Goal: Transaction & Acquisition: Obtain resource

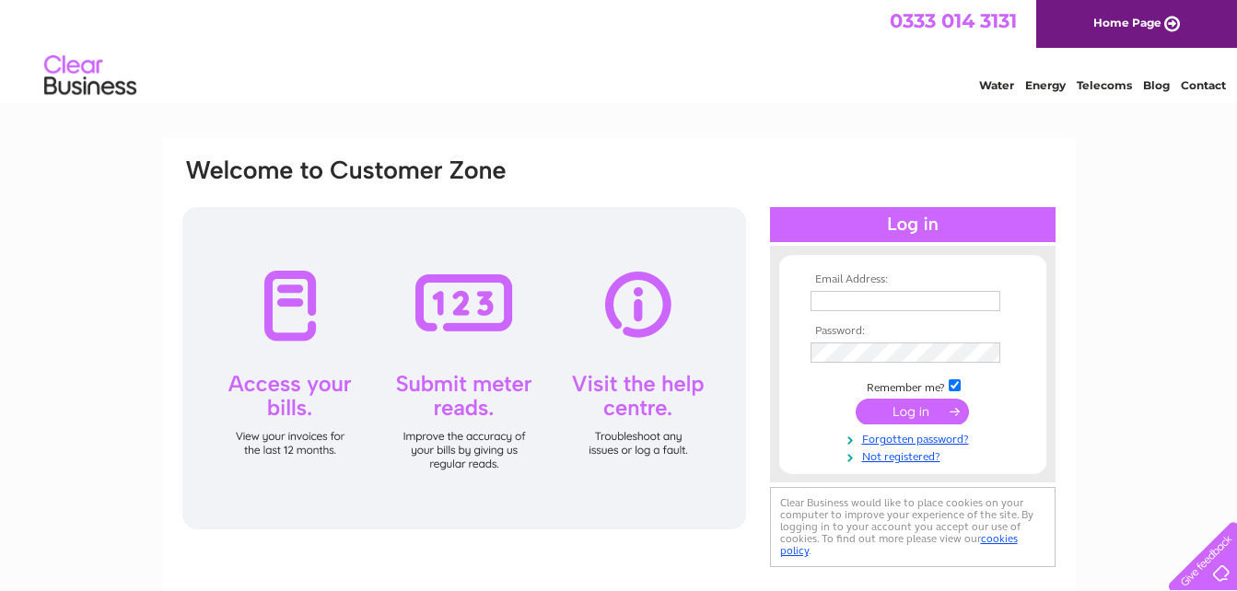
click at [778, 104] on div "Water Energy Telecoms Blog Contact" at bounding box center [618, 78] width 1237 height 60
click at [894, 301] on input "text" at bounding box center [906, 302] width 192 height 22
type input "sjejco@outlook.com"
click at [953, 417] on input "submit" at bounding box center [912, 414] width 113 height 26
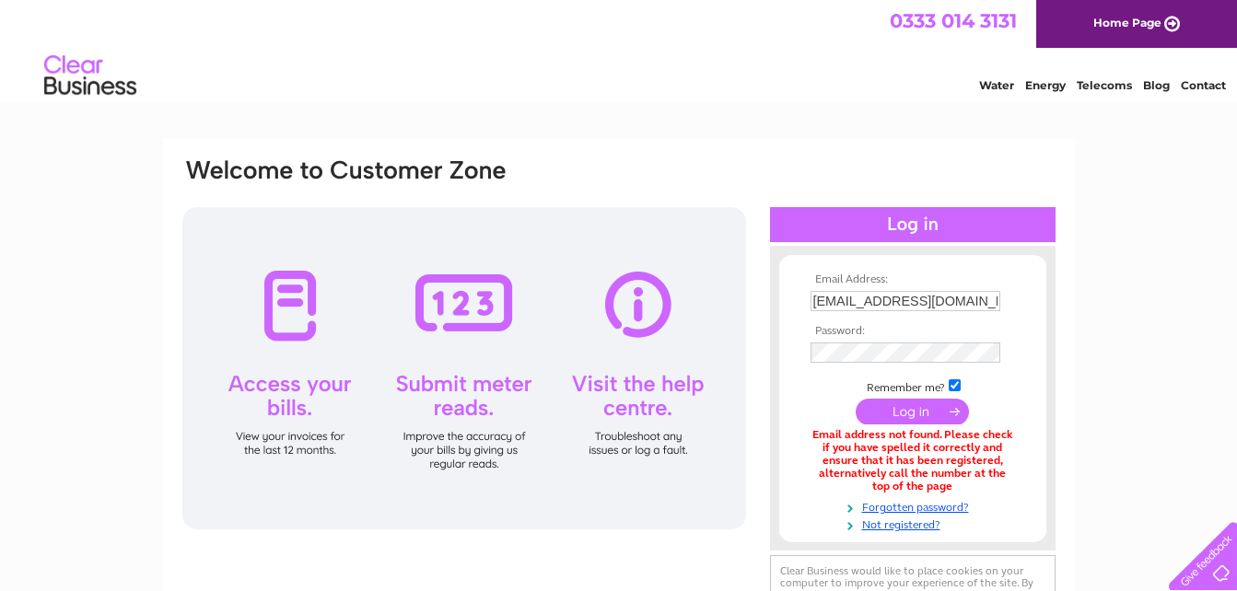
click at [930, 298] on input "sjejco@outlook.com" at bounding box center [905, 301] width 190 height 20
click at [933, 301] on input "sjejco@outlook.com" at bounding box center [906, 302] width 192 height 22
type input "sjejco@gmail.com"
click at [878, 414] on input "submit" at bounding box center [912, 412] width 113 height 26
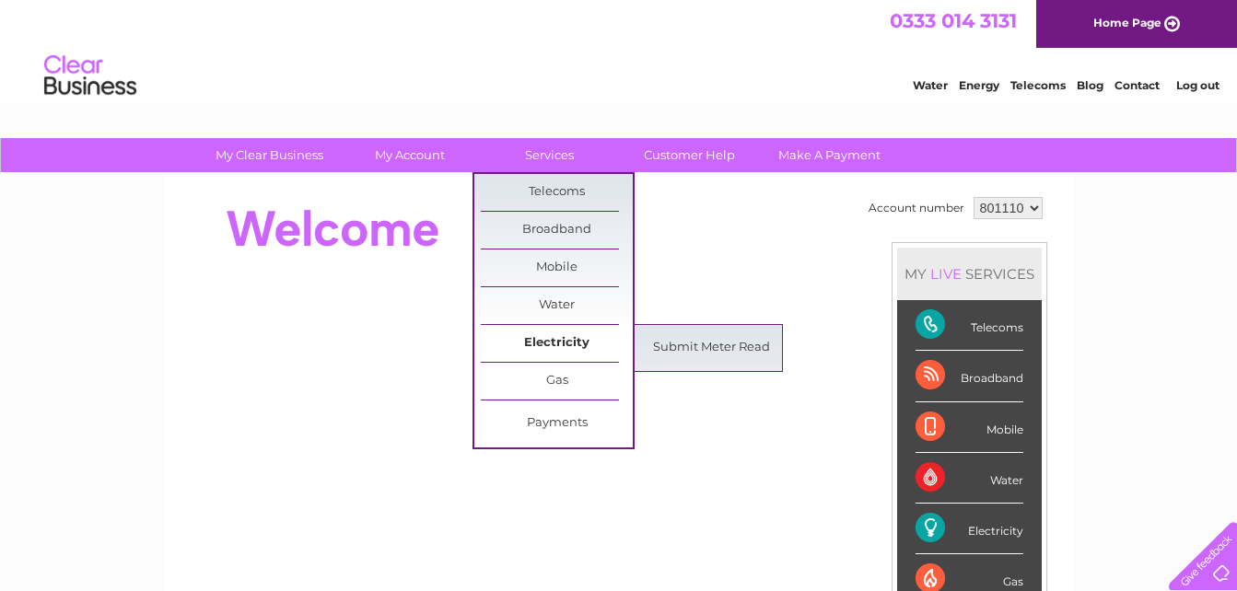
click at [571, 340] on link "Electricity" at bounding box center [557, 343] width 152 height 37
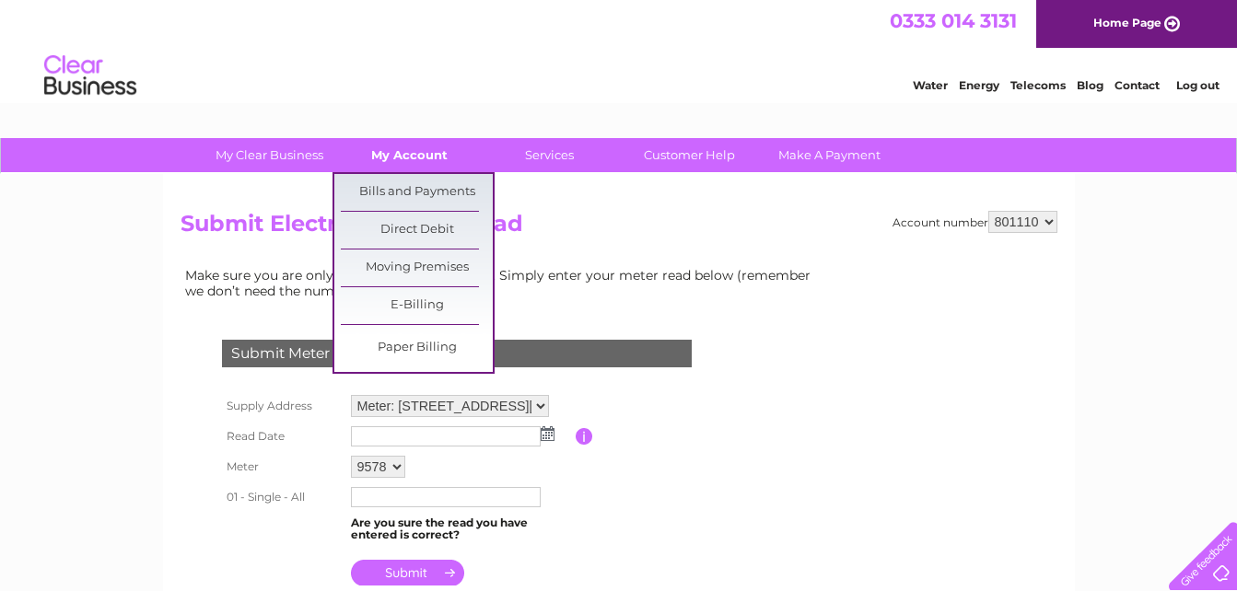
click at [437, 158] on link "My Account" at bounding box center [409, 155] width 152 height 34
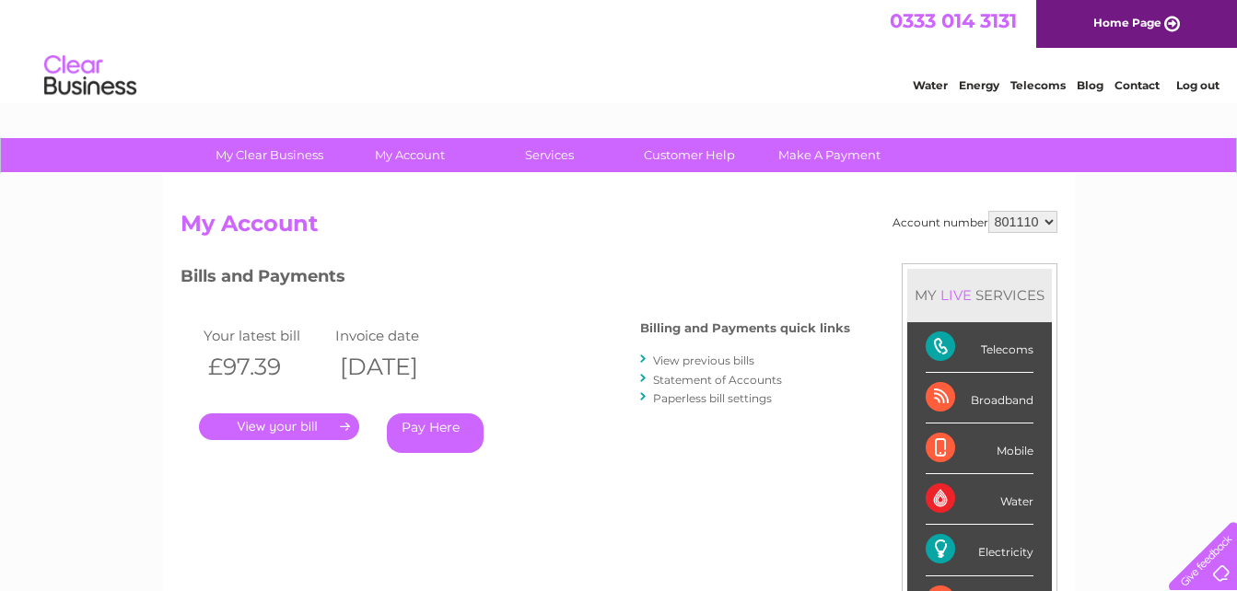
click at [333, 425] on link "." at bounding box center [279, 427] width 160 height 27
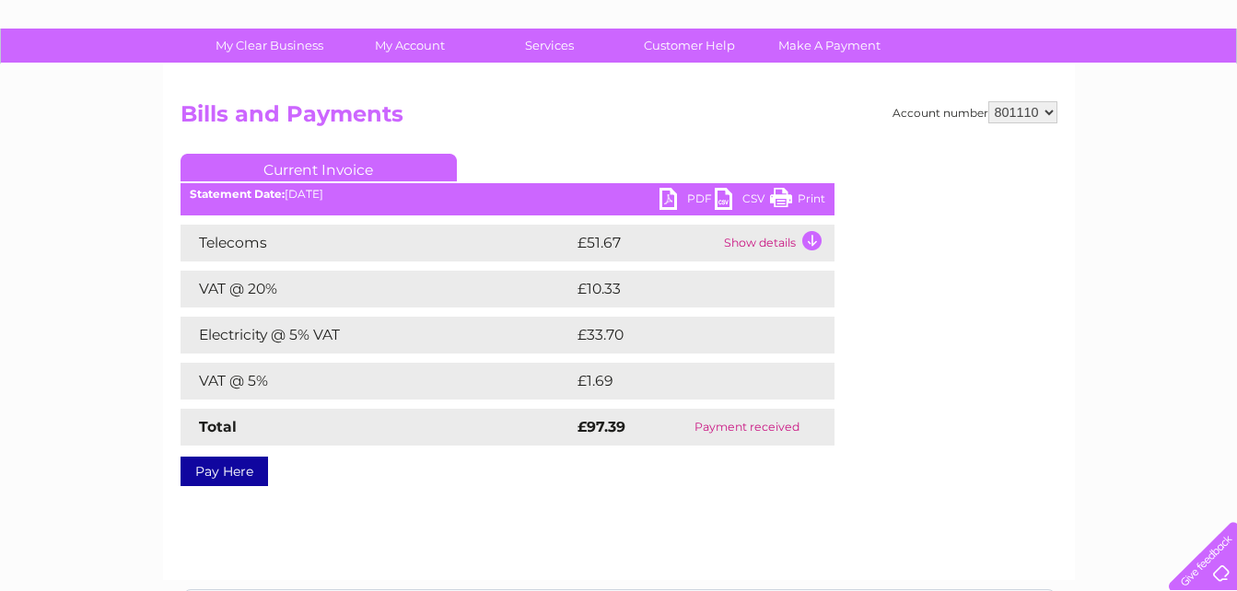
scroll to position [111, 0]
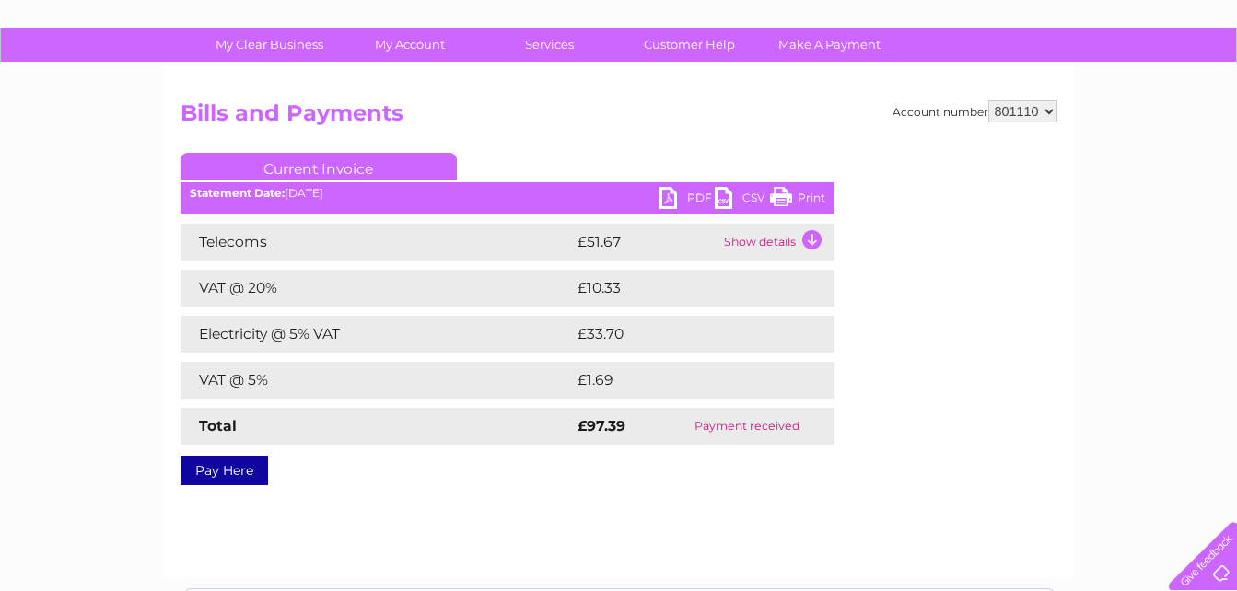
click at [671, 203] on link "PDF" at bounding box center [686, 200] width 55 height 27
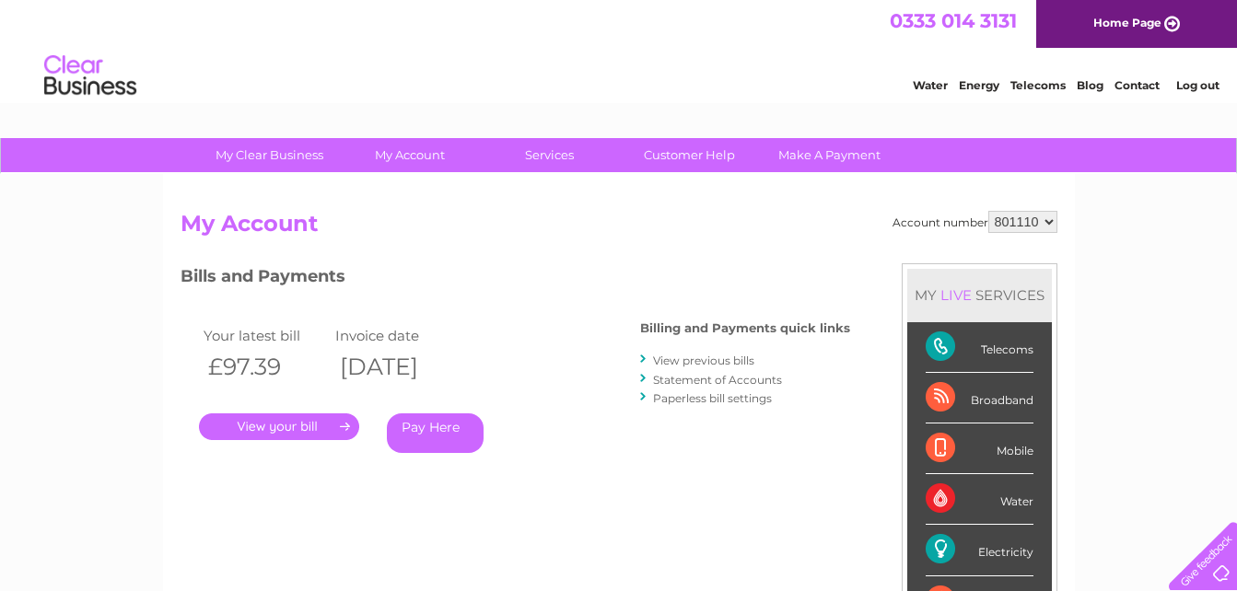
click at [711, 365] on link "View previous bills" at bounding box center [703, 361] width 101 height 14
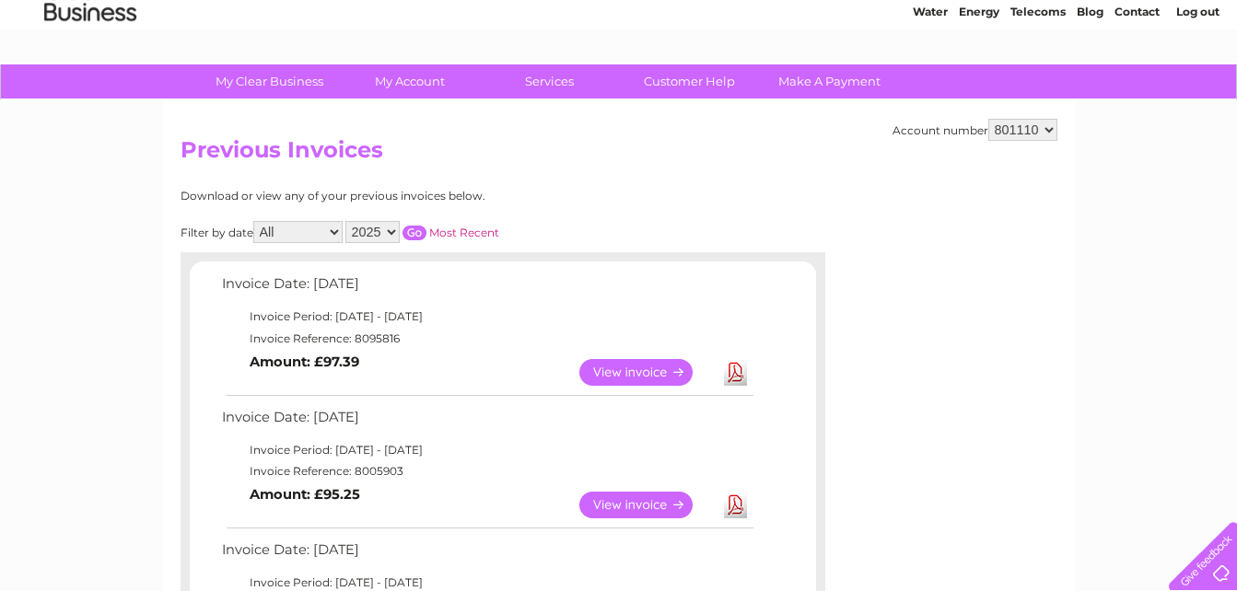
scroll to position [111, 0]
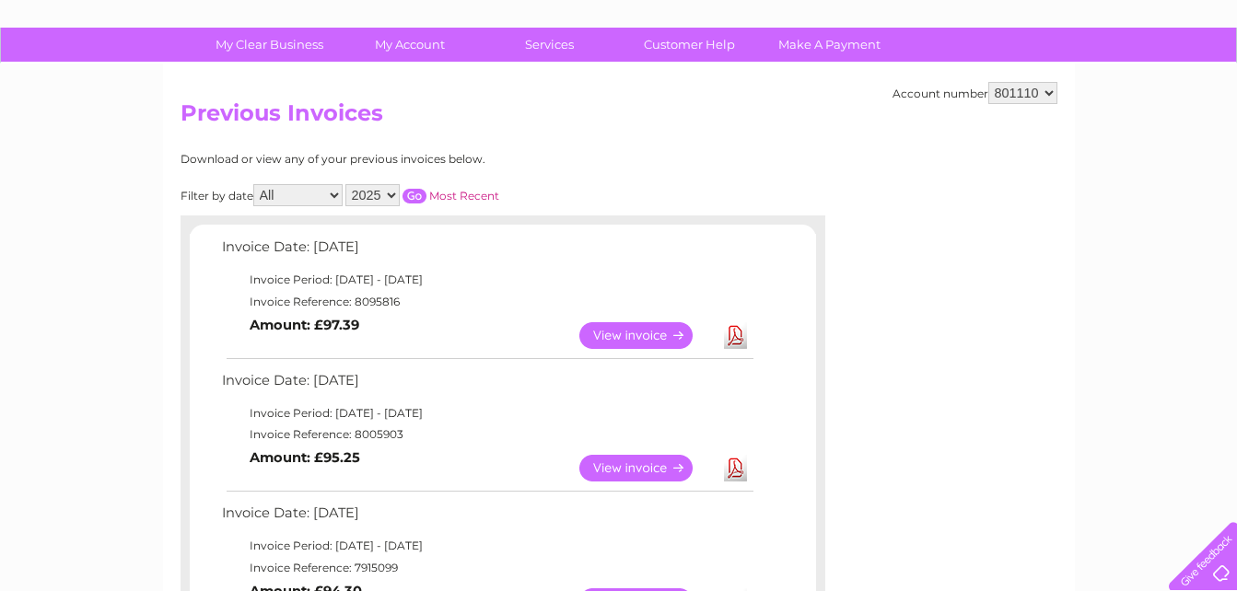
click at [734, 472] on link "Download" at bounding box center [735, 468] width 23 height 27
